Goal: Information Seeking & Learning: Learn about a topic

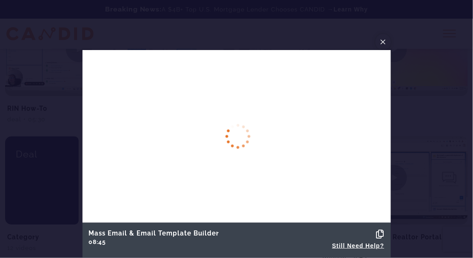
click at [381, 42] on span "×" at bounding box center [383, 41] width 7 height 13
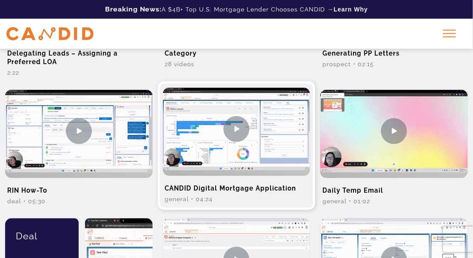
scroll to position [309, 0]
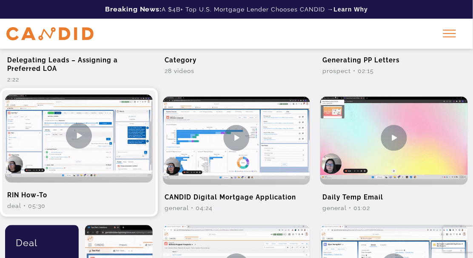
click at [86, 133] on img at bounding box center [79, 136] width 148 height 83
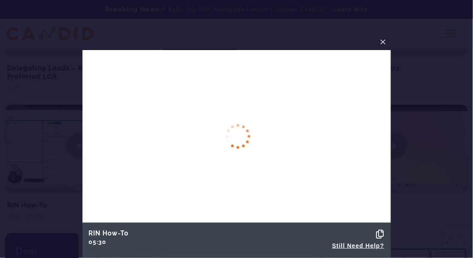
scroll to position [301, 0]
click at [51, 83] on div at bounding box center [236, 129] width 473 height 258
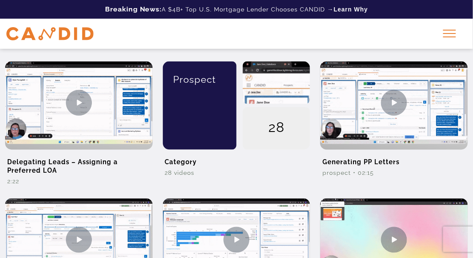
scroll to position [208, 0]
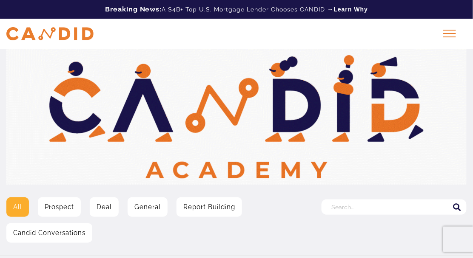
click at [352, 208] on input "Search for:" at bounding box center [393, 207] width 145 height 15
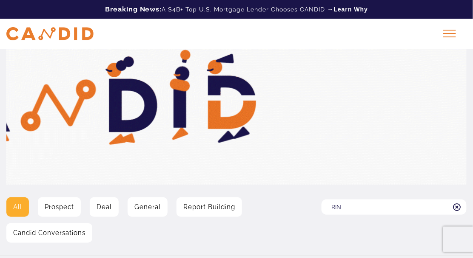
type input "RIN"
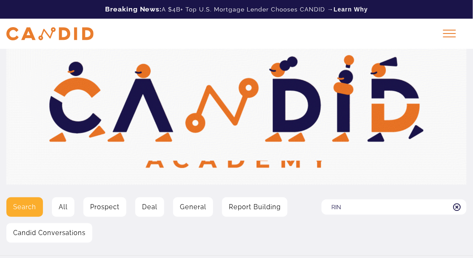
click at [344, 208] on input "RIN" at bounding box center [393, 207] width 145 height 15
